Goal: Check status

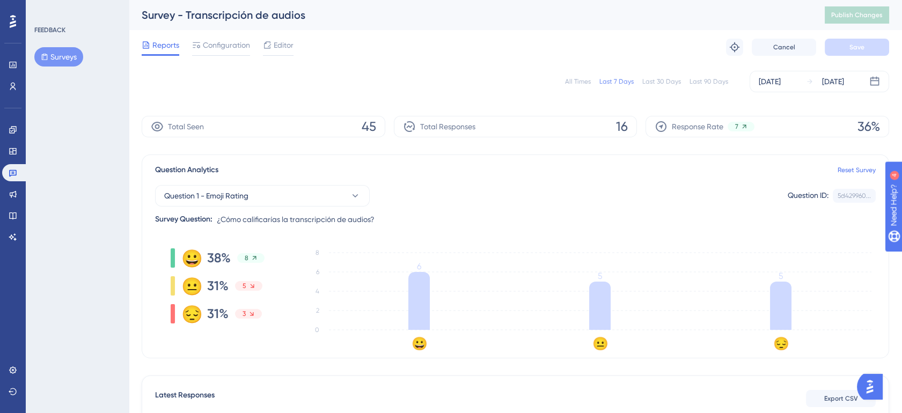
click at [696, 82] on div "Last 90 Days" at bounding box center [708, 81] width 39 height 9
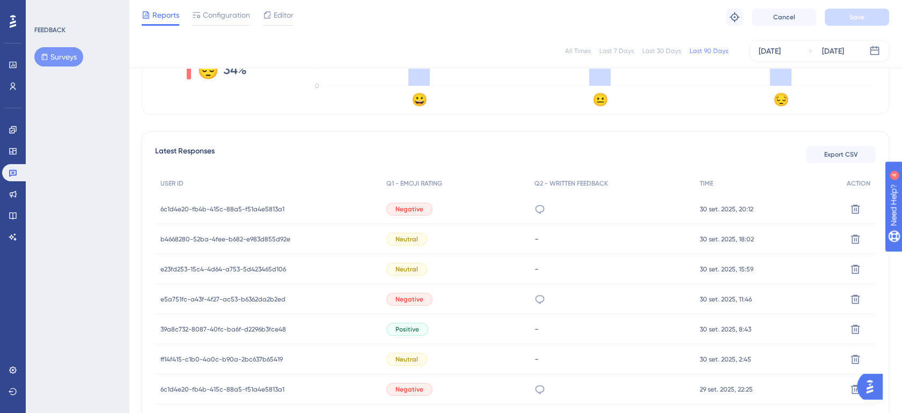
scroll to position [318, 0]
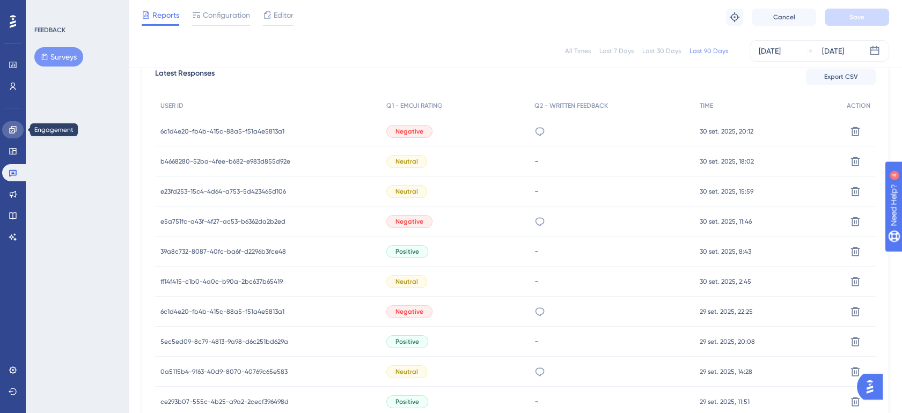
click at [13, 134] on icon at bounding box center [13, 130] width 9 height 9
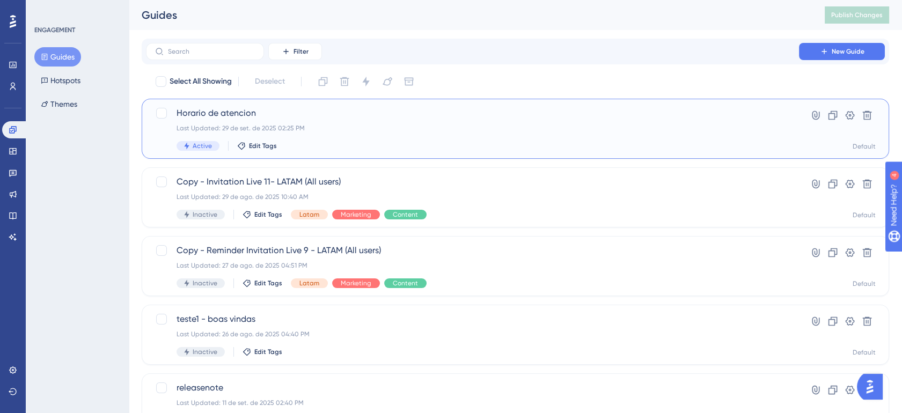
click at [373, 124] on div "Last Updated: 29 de set. de 2025 02:25 PM" at bounding box center [472, 128] width 592 height 9
